Goal: Download file/media

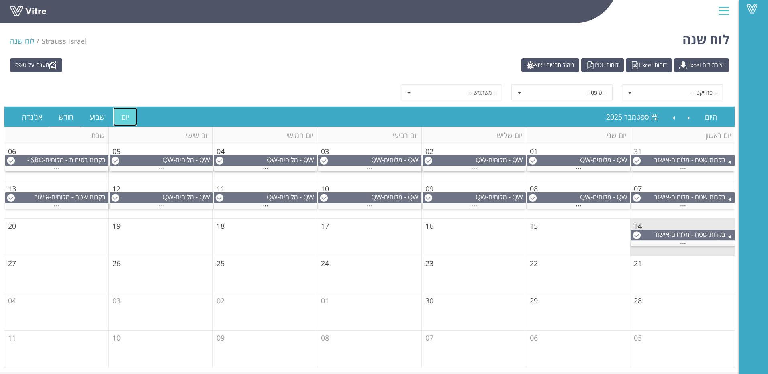
click at [124, 119] on link "יום" at bounding box center [125, 117] width 24 height 18
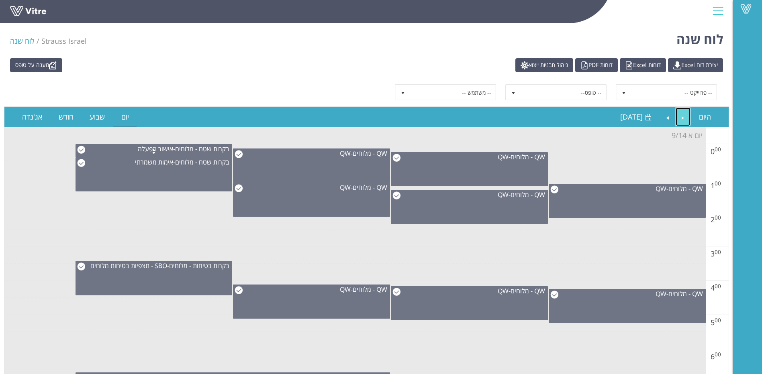
click at [683, 117] on link "Previous" at bounding box center [682, 117] width 15 height 18
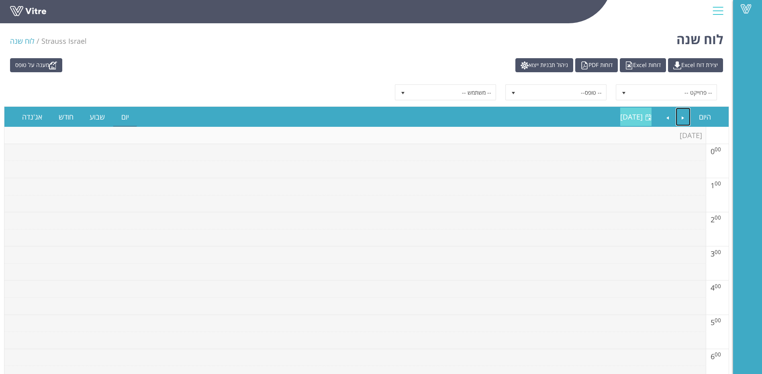
click at [634, 116] on span "שבת 13 ספטמבר 2025" at bounding box center [631, 117] width 22 height 10
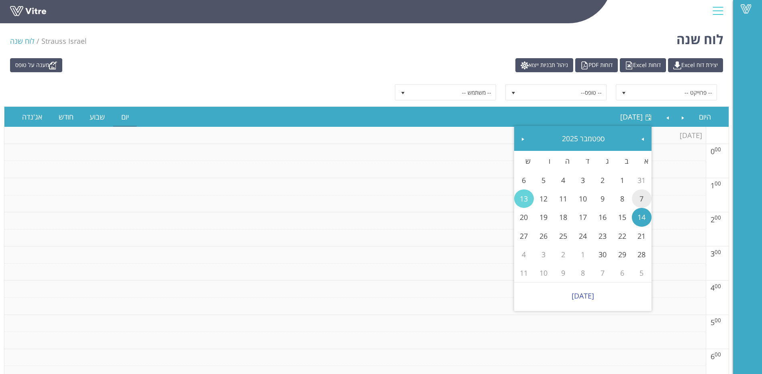
click at [642, 197] on link "7" at bounding box center [642, 198] width 20 height 18
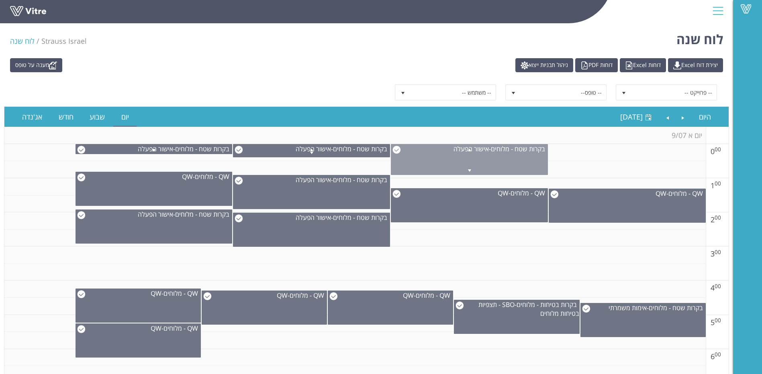
click at [393, 147] on span at bounding box center [469, 150] width 156 height 10
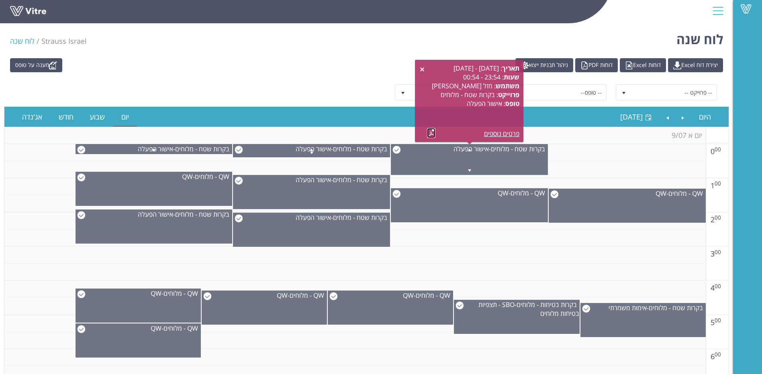
click at [432, 132] on link at bounding box center [431, 133] width 8 height 10
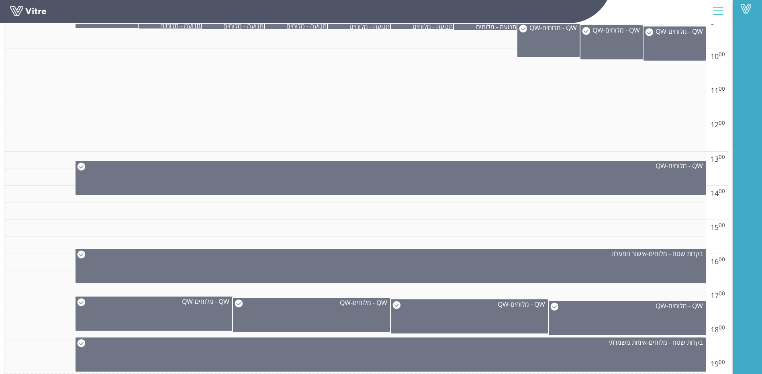
scroll to position [442, 0]
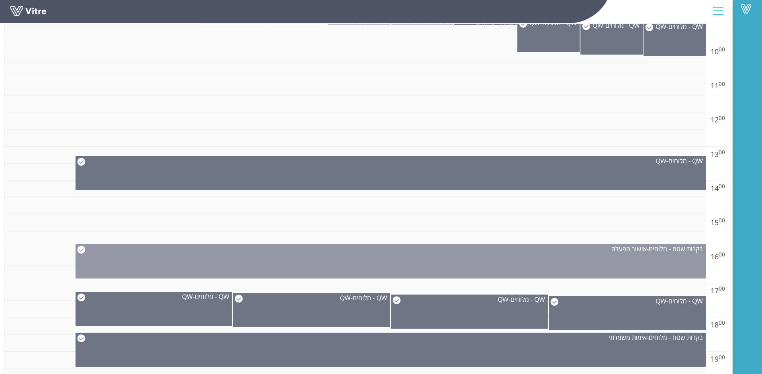
click at [79, 251] on img at bounding box center [81, 250] width 8 height 8
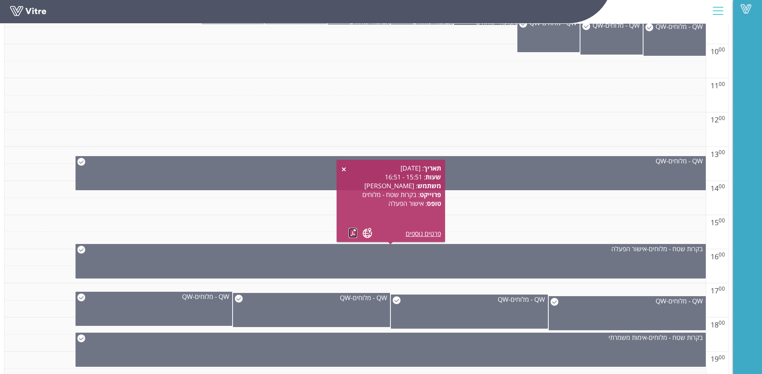
click at [355, 233] on link at bounding box center [352, 233] width 8 height 10
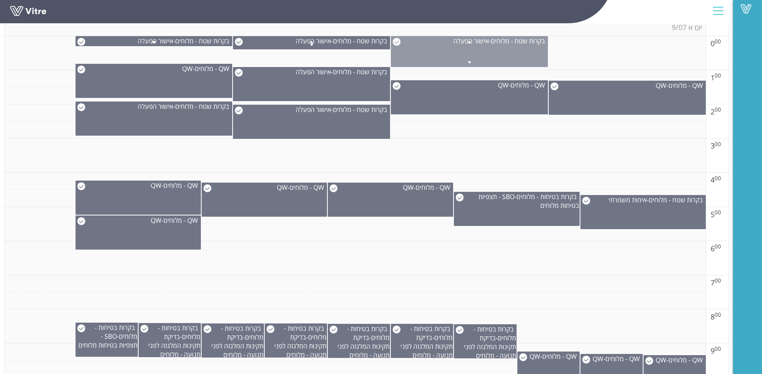
scroll to position [0, 0]
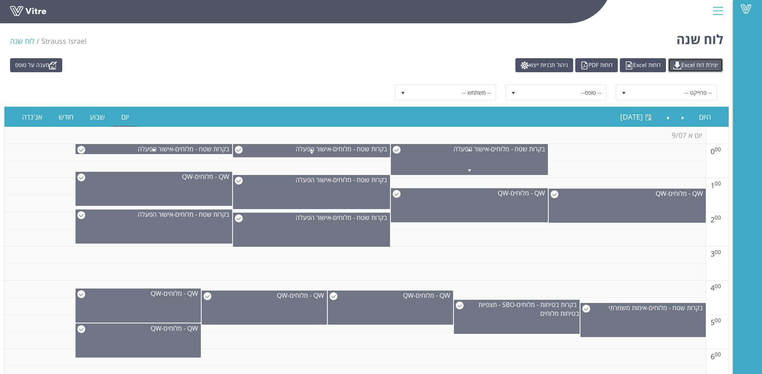
click at [712, 62] on link "יצירת דוח Excel" at bounding box center [695, 65] width 55 height 14
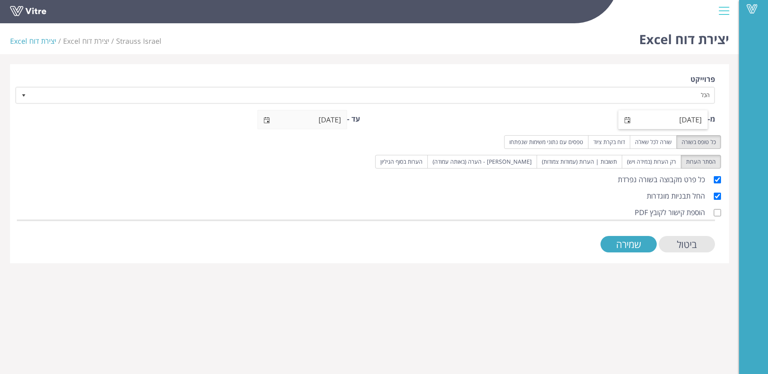
click at [628, 119] on span "select" at bounding box center [627, 120] width 6 height 6
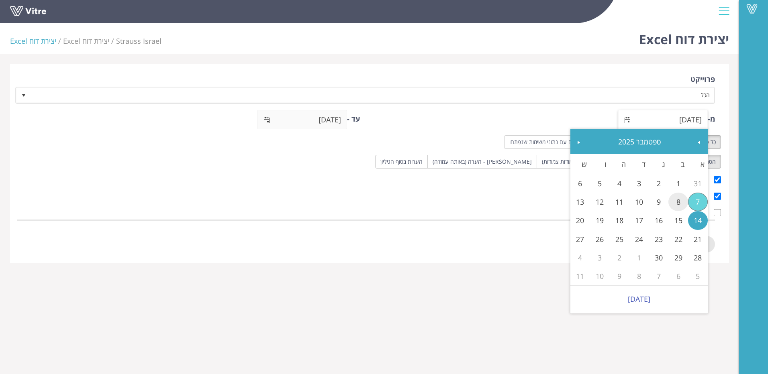
click at [678, 202] on link "8" at bounding box center [678, 202] width 20 height 18
type input "[DATE]"
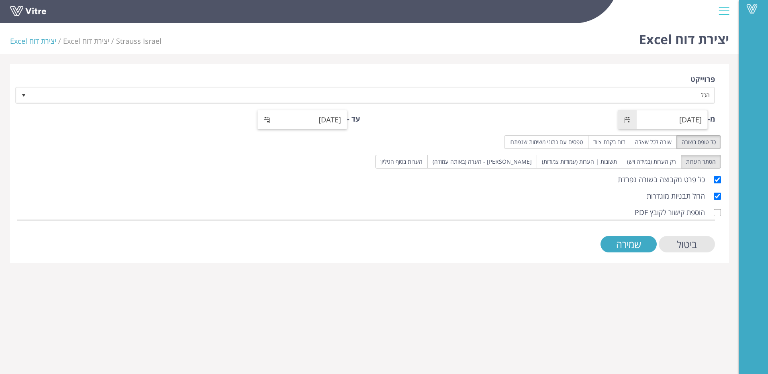
click at [268, 121] on span "select" at bounding box center [266, 120] width 6 height 6
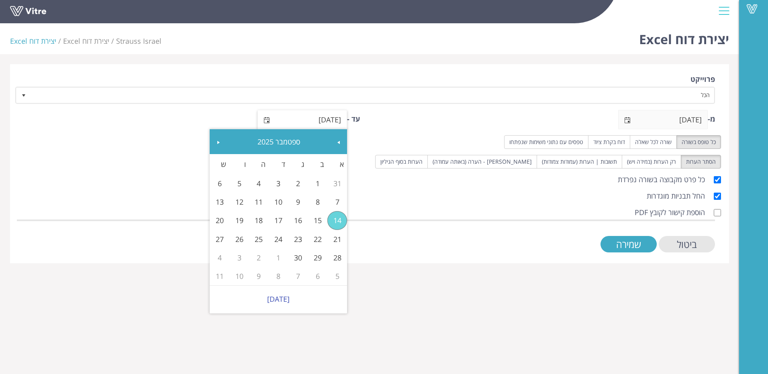
click at [269, 121] on span "select" at bounding box center [266, 120] width 6 height 6
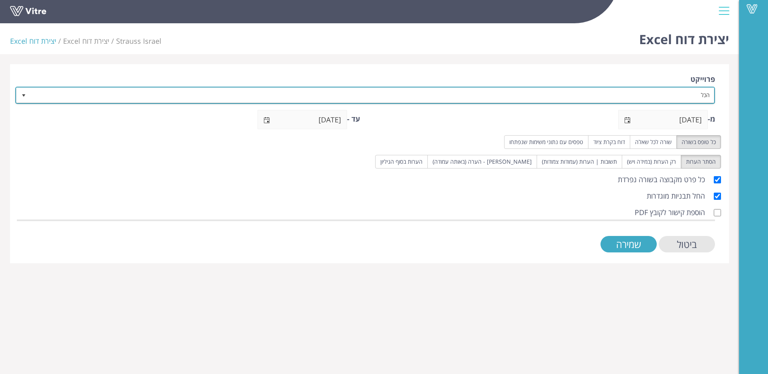
click at [29, 97] on span "select" at bounding box center [23, 95] width 14 height 14
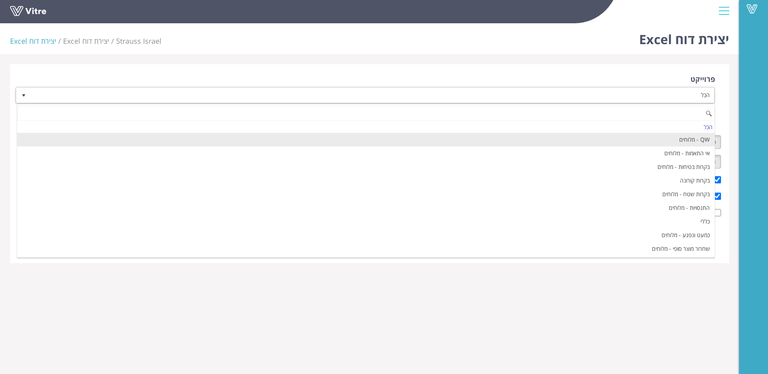
click at [479, 136] on li "QW - מלוחים" at bounding box center [365, 140] width 697 height 14
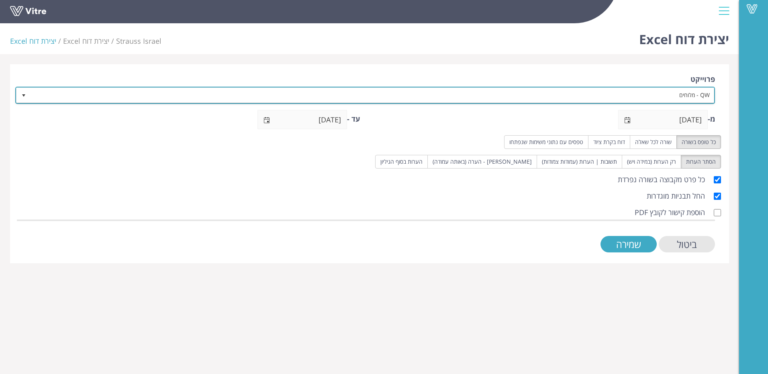
click at [21, 98] on span "select" at bounding box center [23, 95] width 6 height 6
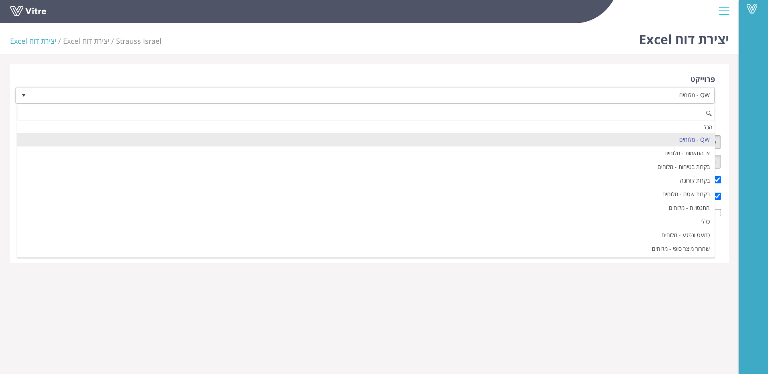
click at [376, 143] on li "QW - מלוחים" at bounding box center [365, 140] width 697 height 14
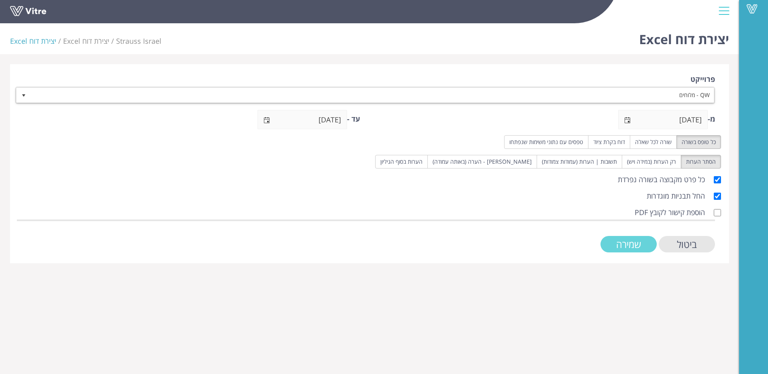
click at [620, 245] on input "שמירה" at bounding box center [628, 244] width 56 height 16
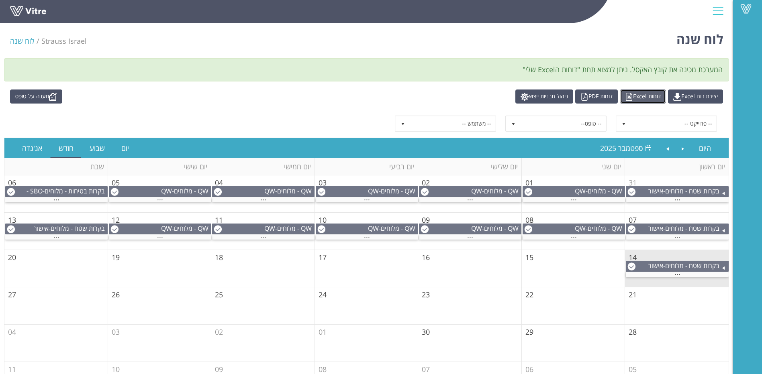
click at [646, 97] on link "דוחות Excel" at bounding box center [642, 97] width 46 height 14
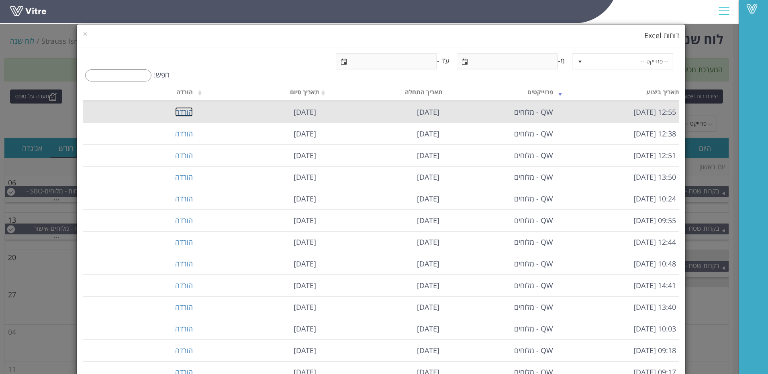
click at [186, 111] on link "הורדה" at bounding box center [184, 112] width 18 height 10
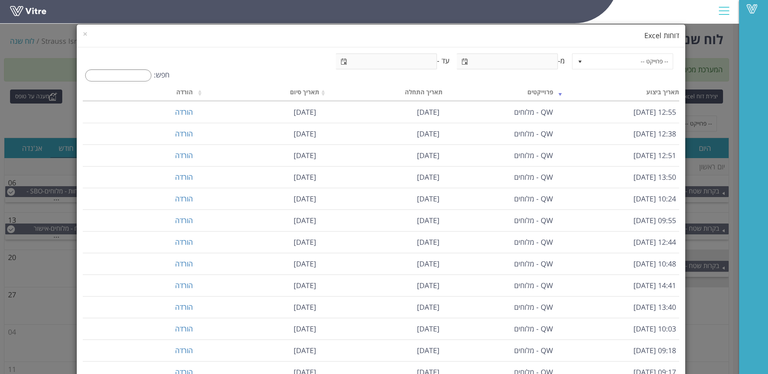
click at [727, 115] on div "× דוחות Excel -- פרוייקט -- מ- עד - חפש: תאריך ביצוע פרוייקטים תאריך התחלה תארי…" at bounding box center [384, 187] width 768 height 374
